Goal: Task Accomplishment & Management: Use online tool/utility

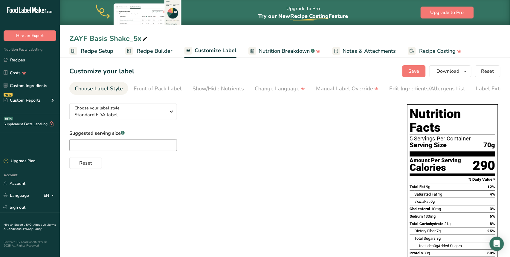
click at [158, 51] on span "Recipe Builder" at bounding box center [155, 51] width 36 height 8
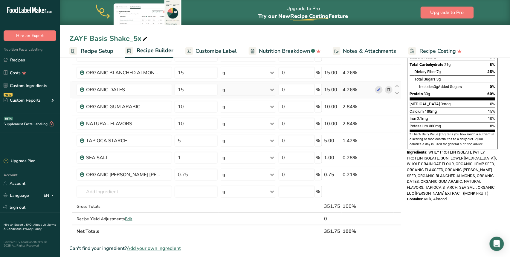
scroll to position [129, 0]
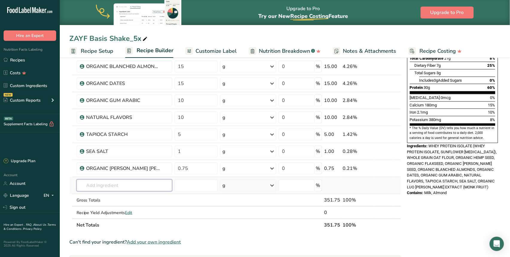
click at [128, 187] on input "text" at bounding box center [124, 186] width 96 height 12
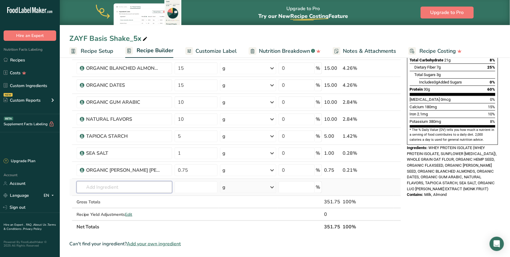
click at [116, 188] on input "text" at bounding box center [124, 188] width 96 height 12
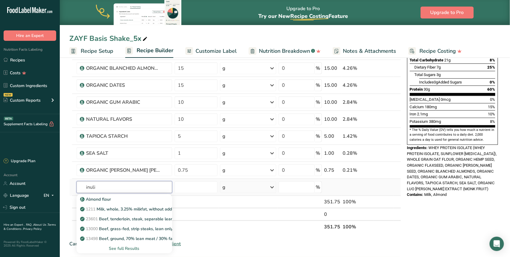
type input "inulin"
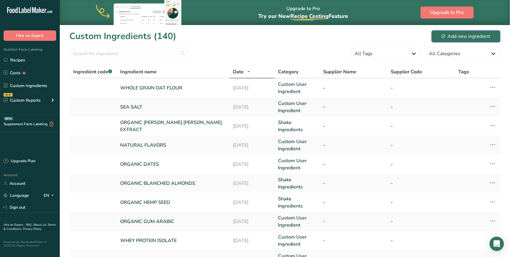
click at [455, 35] on div "Add new ingredient" at bounding box center [465, 36] width 49 height 7
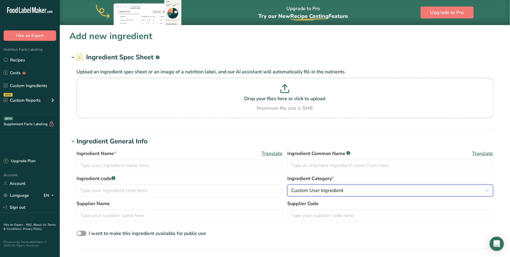
click at [341, 190] on span "Custom User Ingredient" at bounding box center [317, 190] width 52 height 7
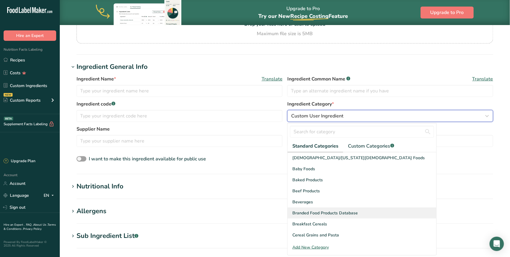
scroll to position [75, 0]
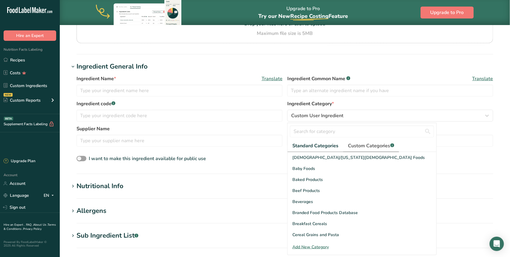
click at [372, 147] on span "Custom Categories .a-a{fill:#347362;}.b-a{fill:#fff;}" at bounding box center [371, 145] width 46 height 7
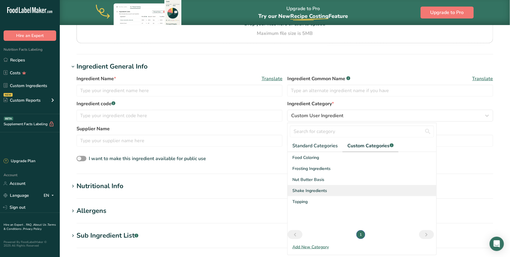
click at [309, 191] on span "Shake Ingredients" at bounding box center [309, 191] width 35 height 6
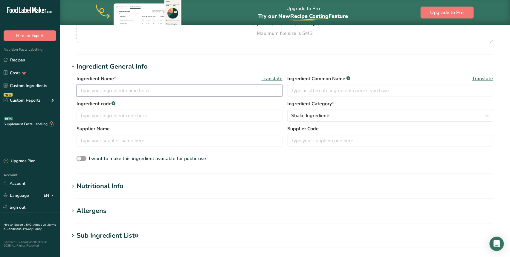
click at [102, 92] on input "text" at bounding box center [179, 91] width 206 height 12
type input "[MEDICAL_DATA] [MEDICAL_DATA] FIBER"
click at [111, 183] on div "Nutritional Info" at bounding box center [99, 187] width 47 height 10
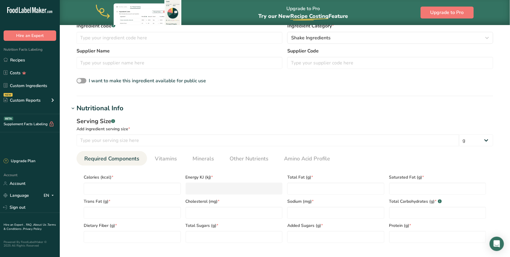
scroll to position [153, 0]
click at [134, 142] on input "number" at bounding box center [267, 141] width 382 height 12
type input "3"
click at [111, 184] on input "number" at bounding box center [132, 189] width 97 height 12
type input "5"
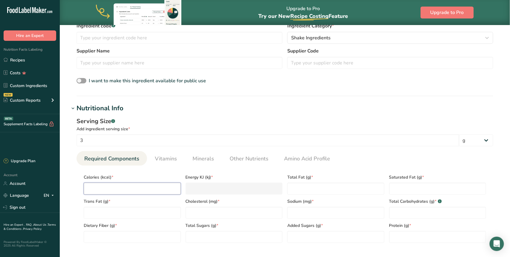
type KJ "20.9"
type input "5"
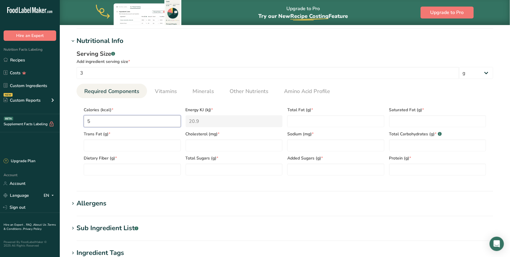
scroll to position [222, 0]
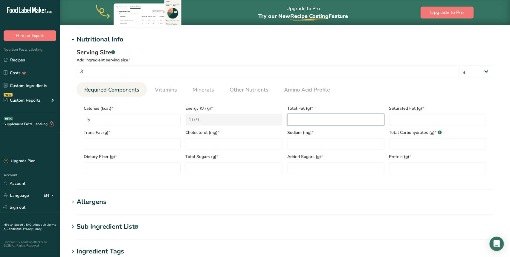
click at [309, 124] on Fat "number" at bounding box center [335, 120] width 97 height 12
type Fat "0"
type input "0"
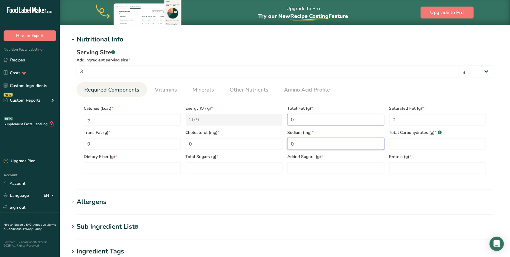
type input "0"
type Carbohydrates "3"
type Fiber "3"
type Sugars "0"
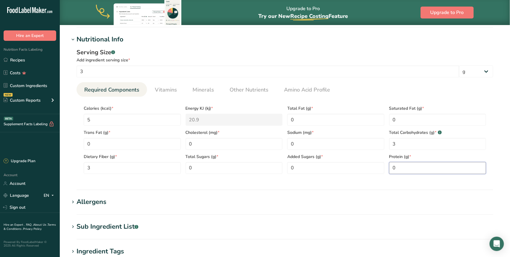
type input "0"
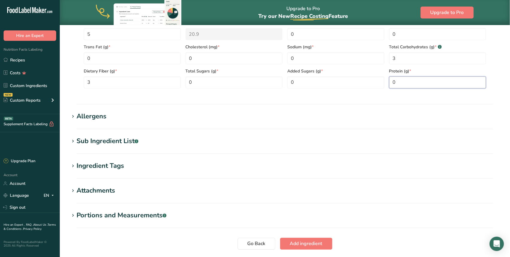
scroll to position [332, 0]
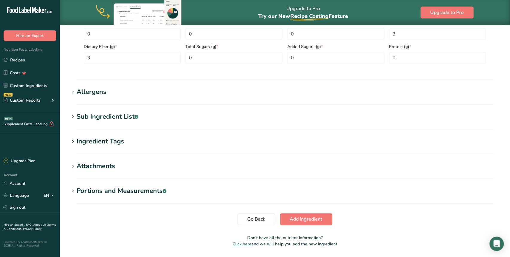
click at [108, 119] on div "Sub Ingredient List .a-a{fill:#347362;}.b-a{fill:#fff;}" at bounding box center [107, 117] width 62 height 10
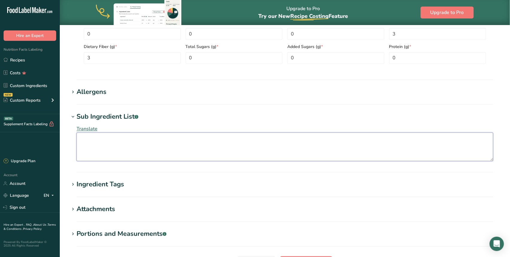
click at [105, 150] on textarea at bounding box center [284, 147] width 416 height 29
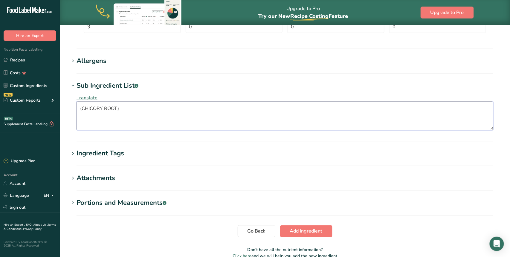
scroll to position [394, 0]
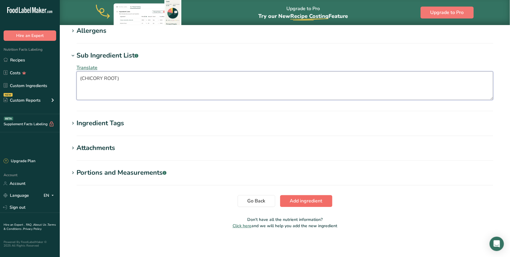
type textarea "(CHICORY ROOT)"
click at [314, 199] on span "Add ingredient" at bounding box center [306, 201] width 33 height 7
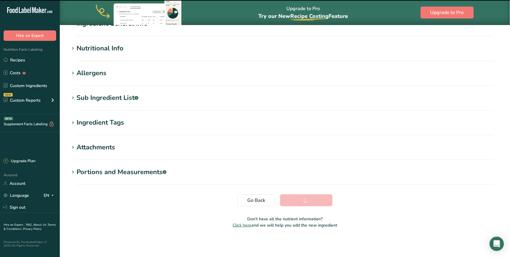
scroll to position [58, 0]
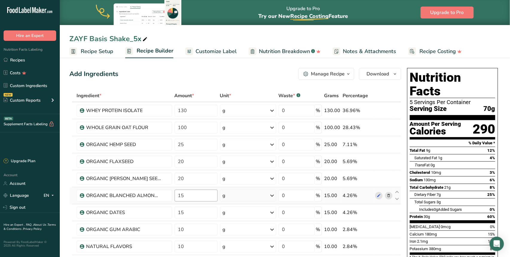
scroll to position [151, 0]
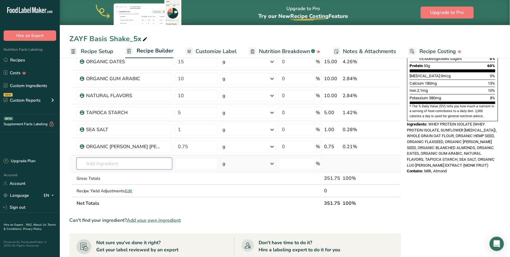
click at [102, 165] on input "text" at bounding box center [124, 164] width 96 height 12
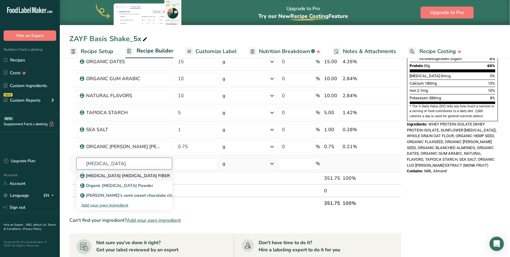
type input "[MEDICAL_DATA]"
click at [102, 172] on link "[MEDICAL_DATA] [MEDICAL_DATA] FIBER" at bounding box center [124, 176] width 96 height 10
type input "[MEDICAL_DATA] [MEDICAL_DATA] FIBER"
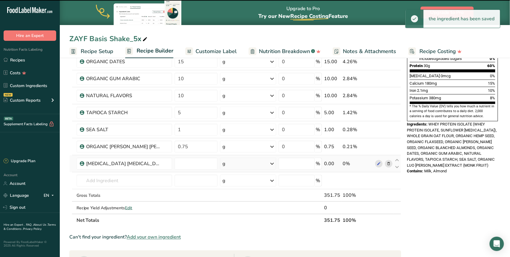
type input "0"
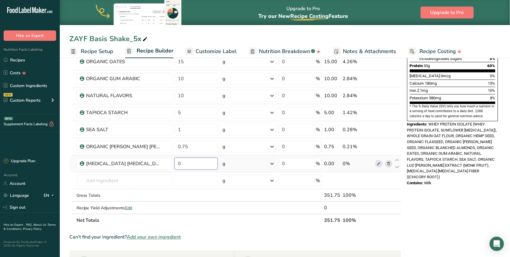
click at [178, 164] on input "0" at bounding box center [195, 164] width 43 height 12
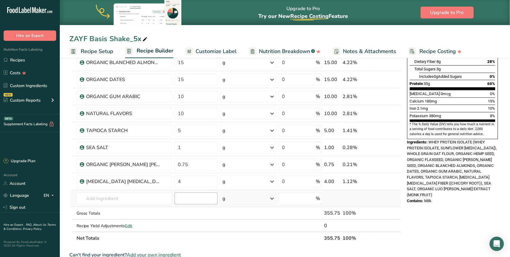
scroll to position [135, 0]
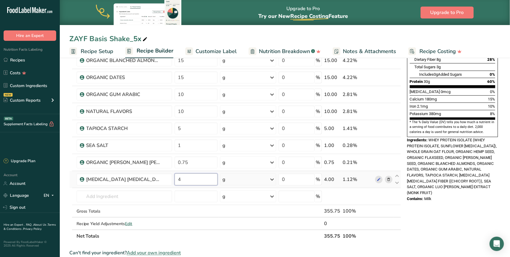
drag, startPoint x: 187, startPoint y: 182, endPoint x: 176, endPoint y: 180, distance: 10.9
click at [176, 180] on input "4" at bounding box center [195, 180] width 43 height 12
type input "3"
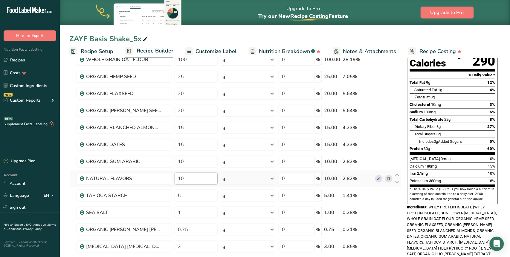
scroll to position [69, 0]
drag, startPoint x: 184, startPoint y: 177, endPoint x: 172, endPoint y: 177, distance: 11.4
click at [172, 177] on tr "NATURAL FLAVORS 10 g Weight Units g kg mg See more Volume Units l Volume units …" at bounding box center [235, 178] width 331 height 17
type input "1"
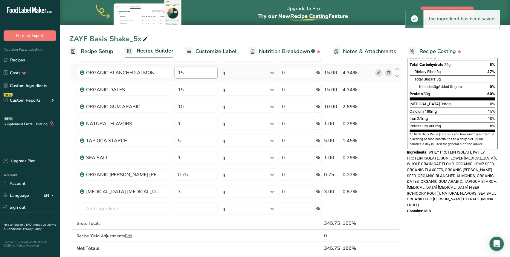
scroll to position [125, 0]
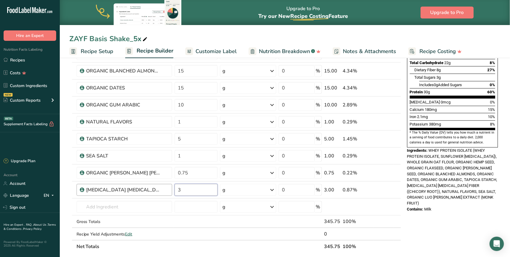
drag, startPoint x: 188, startPoint y: 191, endPoint x: 171, endPoint y: 191, distance: 16.1
click at [171, 191] on tr "[MEDICAL_DATA] [MEDICAL_DATA] FIBER 3 g Weight Units g kg mg See more Volume Un…" at bounding box center [235, 190] width 331 height 17
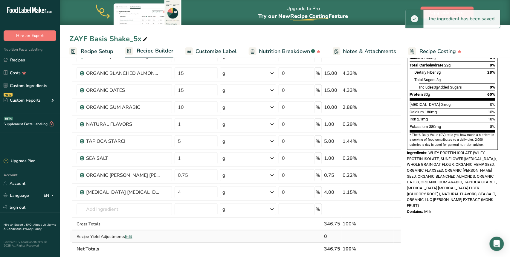
scroll to position [160, 0]
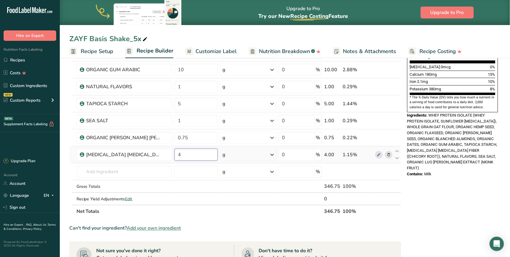
drag, startPoint x: 197, startPoint y: 157, endPoint x: 179, endPoint y: 156, distance: 17.9
click at [179, 156] on input "4" at bounding box center [195, 155] width 43 height 12
type input "5"
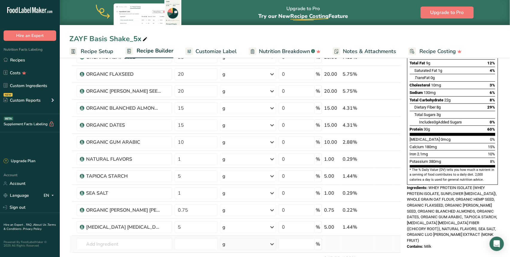
scroll to position [88, 0]
click at [396, 223] on icon at bounding box center [396, 224] width 7 height 4
type input "5"
type input "0.75"
click at [396, 206] on icon at bounding box center [396, 207] width 7 height 4
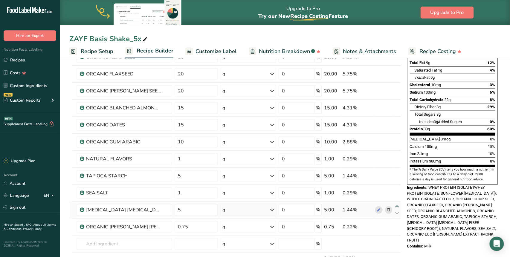
type input "5"
type input "1"
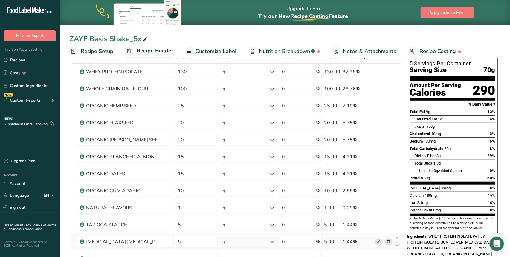
scroll to position [0, 0]
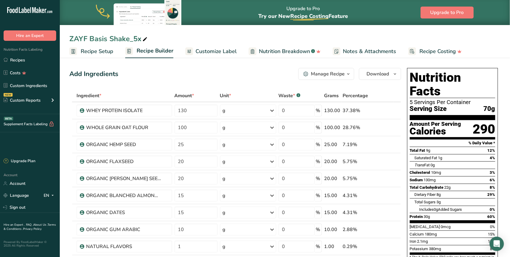
drag, startPoint x: 222, startPoint y: 51, endPoint x: 226, endPoint y: 52, distance: 4.2
click at [222, 51] on span "Customize Label" at bounding box center [215, 51] width 41 height 8
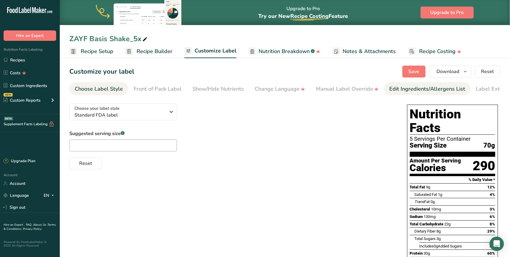
click at [403, 91] on div "Edit Ingredients/Allergens List" at bounding box center [427, 89] width 76 height 8
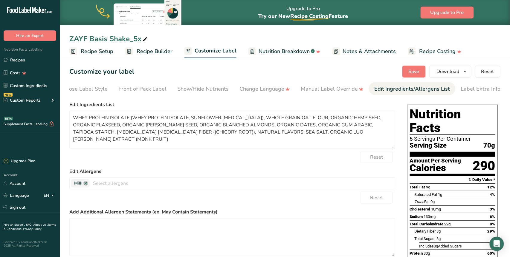
scroll to position [0, 17]
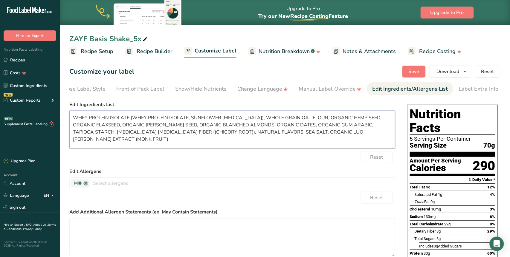
click at [133, 133] on textarea "WHEY PROTEIN ISOLATE (WHEY PROTEIN ISOLATE, SUNFLOWER [MEDICAL_DATA]), WHOLE GR…" at bounding box center [232, 130] width 326 height 38
drag, startPoint x: 130, startPoint y: 119, endPoint x: 190, endPoint y: 122, distance: 60.1
click at [190, 122] on textarea "WHEY PROTEIN ISOLATE (WHEY PROTEIN ISOLATE, SUNFLOWER [MEDICAL_DATA]), WHOLE GR…" at bounding box center [232, 130] width 326 height 38
click at [363, 126] on textarea "WHEY PROTEIN ISOLATE, WHOLE GRAIN OAT FLOUR, ORGANIC HEMP SEED, ORGANIC FLAXSEE…" at bounding box center [232, 130] width 326 height 38
paste textarea "SUNFLOWER [MEDICAL_DATA])"
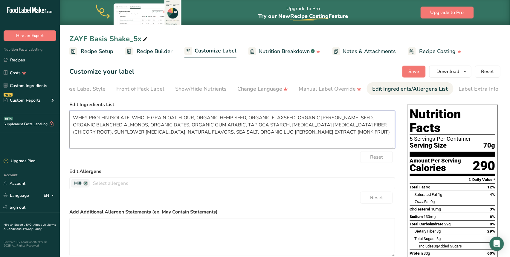
drag, startPoint x: 277, startPoint y: 133, endPoint x: 222, endPoint y: 134, distance: 55.3
click at [222, 134] on textarea "WHEY PROTEIN ISOLATE, WHOLE GRAIN OAT FLOUR, ORGANIC HEMP SEED, ORGANIC FLAXSEE…" at bounding box center [232, 130] width 326 height 38
click at [197, 119] on textarea "WHEY PROTEIN ISOLATE, WHOLE GRAIN OAT FLOUR, ORGANIC HEMP SEED, ORGANIC FLAXSEE…" at bounding box center [232, 130] width 326 height 38
drag, startPoint x: 196, startPoint y: 119, endPoint x: 220, endPoint y: 120, distance: 23.6
click at [220, 120] on textarea "WHEY PROTEIN ISOLATE, WHOLE GRAIN OAT FLOUR, ORGANIC HEMP SEED, ORGANIC FLAXSEE…" at bounding box center [232, 130] width 326 height 38
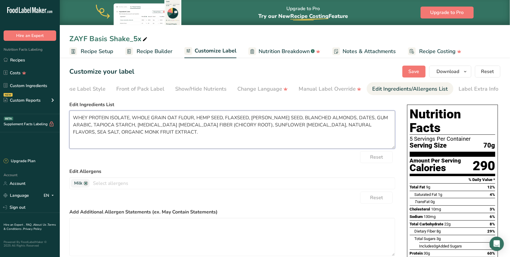
click at [359, 126] on textarea "WHEY PROTEIN ISOLATE, WHOLE GRAIN OAT FLOUR, HEMP SEED, FLAXSEED, [PERSON_NAME]…" at bounding box center [232, 130] width 326 height 38
type textarea "WHEY PROTEIN ISOLATE, WHOLE GRAIN OAT FLOUR, HEMP SEED, FLAXSEED, [PERSON_NAME]…"
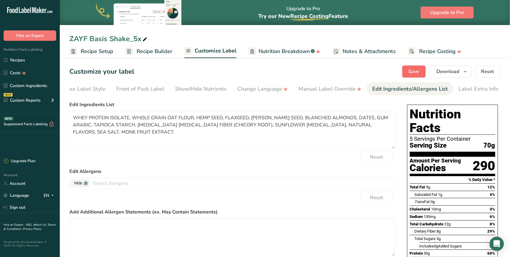
click at [410, 72] on span "Save" at bounding box center [413, 71] width 11 height 7
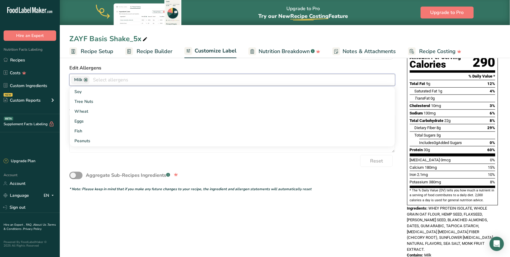
click at [113, 82] on input "text" at bounding box center [242, 79] width 305 height 9
click at [99, 103] on link "Tree Nuts" at bounding box center [232, 102] width 325 height 10
click at [134, 72] on label "Edit Allergens" at bounding box center [232, 68] width 326 height 7
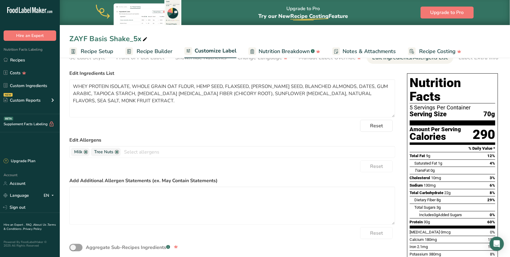
scroll to position [0, 0]
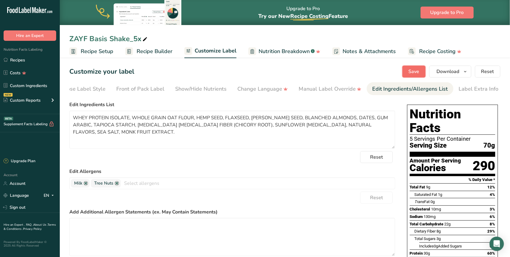
click at [418, 71] on span "Save" at bounding box center [413, 71] width 11 height 7
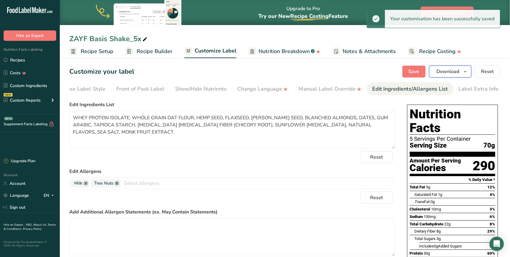
click at [442, 73] on span "Download" at bounding box center [447, 71] width 23 height 7
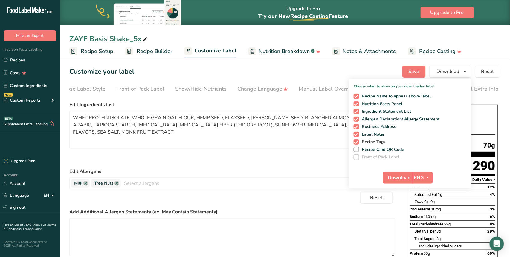
click at [358, 142] on span at bounding box center [355, 141] width 5 height 5
click at [357, 142] on input "Recipe Tags" at bounding box center [355, 142] width 4 height 4
checkbox input "false"
click at [357, 133] on span at bounding box center [355, 134] width 5 height 5
click at [357, 133] on input "Label Notes" at bounding box center [355, 135] width 4 height 4
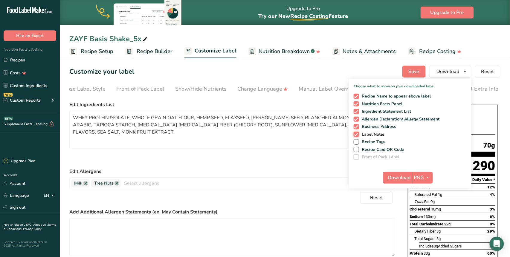
checkbox input "false"
click at [357, 125] on span at bounding box center [355, 126] width 5 height 5
click at [357, 125] on input "Business Address" at bounding box center [355, 127] width 4 height 4
checkbox input "false"
click at [357, 118] on span at bounding box center [355, 119] width 5 height 5
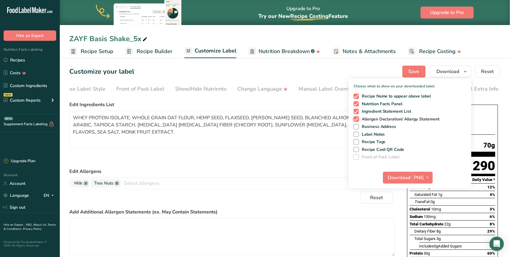
click at [357, 118] on input "Allergen Declaration/ Allergy Statement" at bounding box center [355, 119] width 4 height 4
checkbox input "false"
click at [356, 96] on span at bounding box center [355, 96] width 5 height 5
click at [356, 96] on input "Recipe Name to appear above label" at bounding box center [355, 96] width 4 height 4
checkbox input "false"
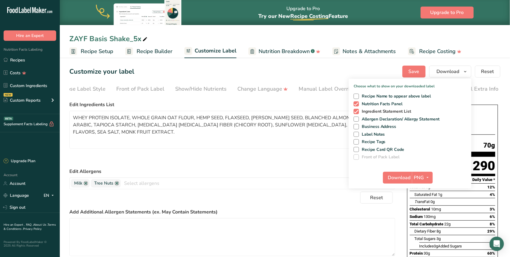
click at [358, 111] on span at bounding box center [355, 111] width 5 height 5
click at [357, 111] on input "Ingredient Statement List" at bounding box center [355, 112] width 4 height 4
checkbox input "false"
click at [428, 180] on icon "button" at bounding box center [427, 177] width 5 height 7
click at [427, 208] on link "SVG" at bounding box center [422, 210] width 19 height 10
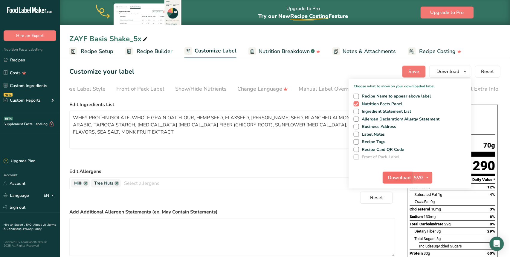
click at [402, 179] on span "Download" at bounding box center [399, 177] width 23 height 7
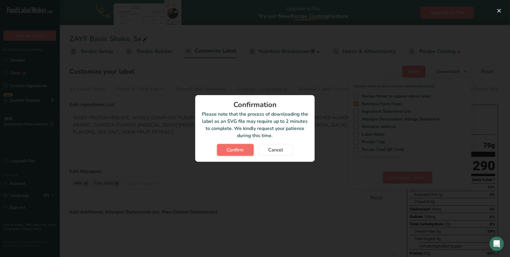
click at [237, 151] on span "Confirm" at bounding box center [235, 150] width 17 height 7
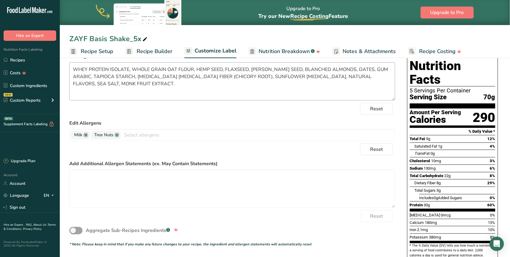
scroll to position [48, 0]
drag, startPoint x: 136, startPoint y: 78, endPoint x: 256, endPoint y: 83, distance: 119.9
click at [231, 78] on textarea "WHEY PROTEIN ISOLATE, WHOLE GRAIN OAT FLOUR, HEMP SEED, FLAXSEED, [PERSON_NAME]…" at bounding box center [232, 82] width 326 height 38
